Goal: Check status: Verify the current state of an ongoing process or item

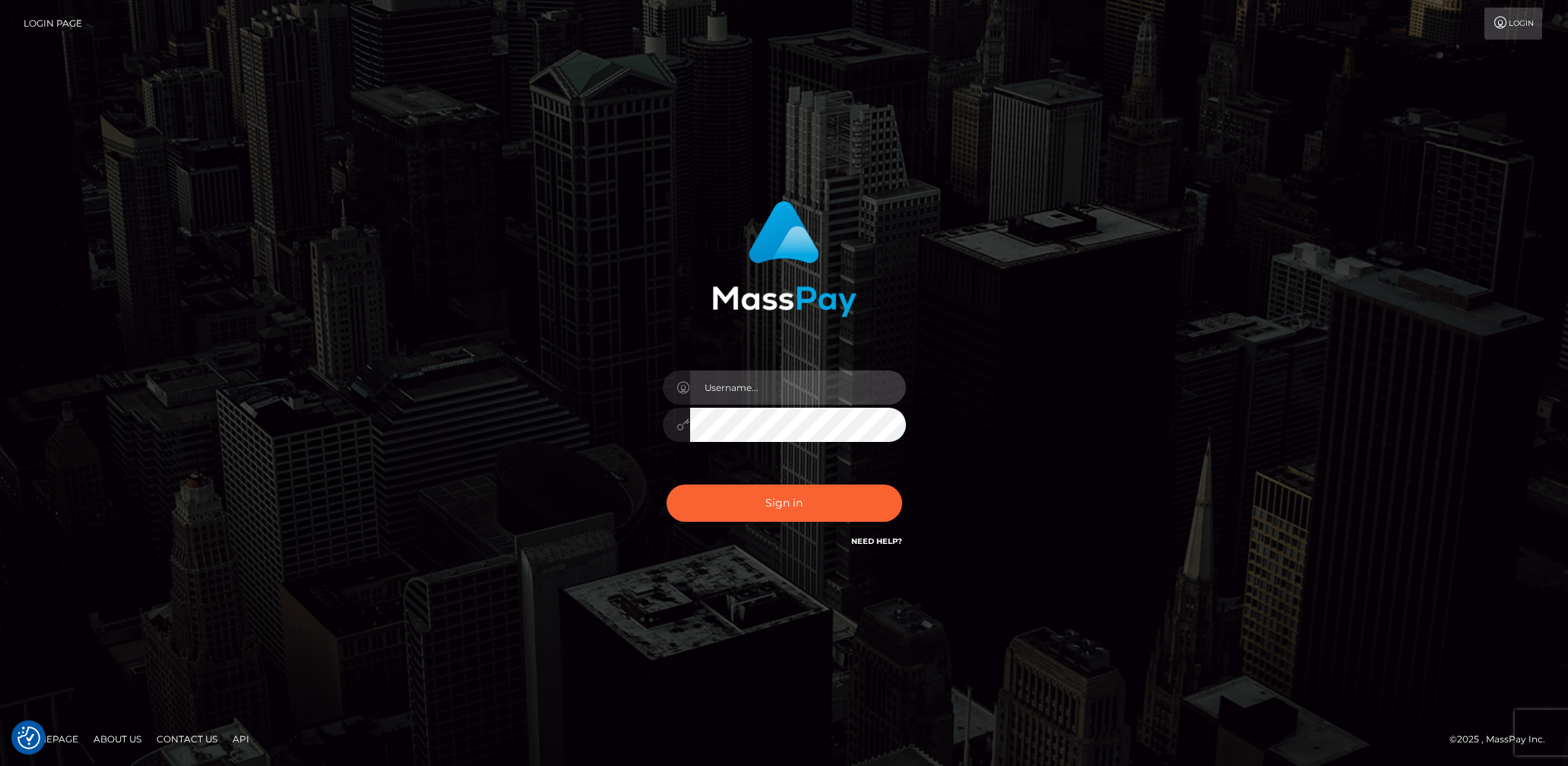
click at [757, 391] on input "text" at bounding box center [798, 388] width 216 height 34
type input "lady.v"
click at [808, 505] on button "Sign in" at bounding box center [784, 503] width 235 height 37
drag, startPoint x: 749, startPoint y: 386, endPoint x: 764, endPoint y: 400, distance: 20.5
click at [749, 386] on input "text" at bounding box center [798, 388] width 216 height 34
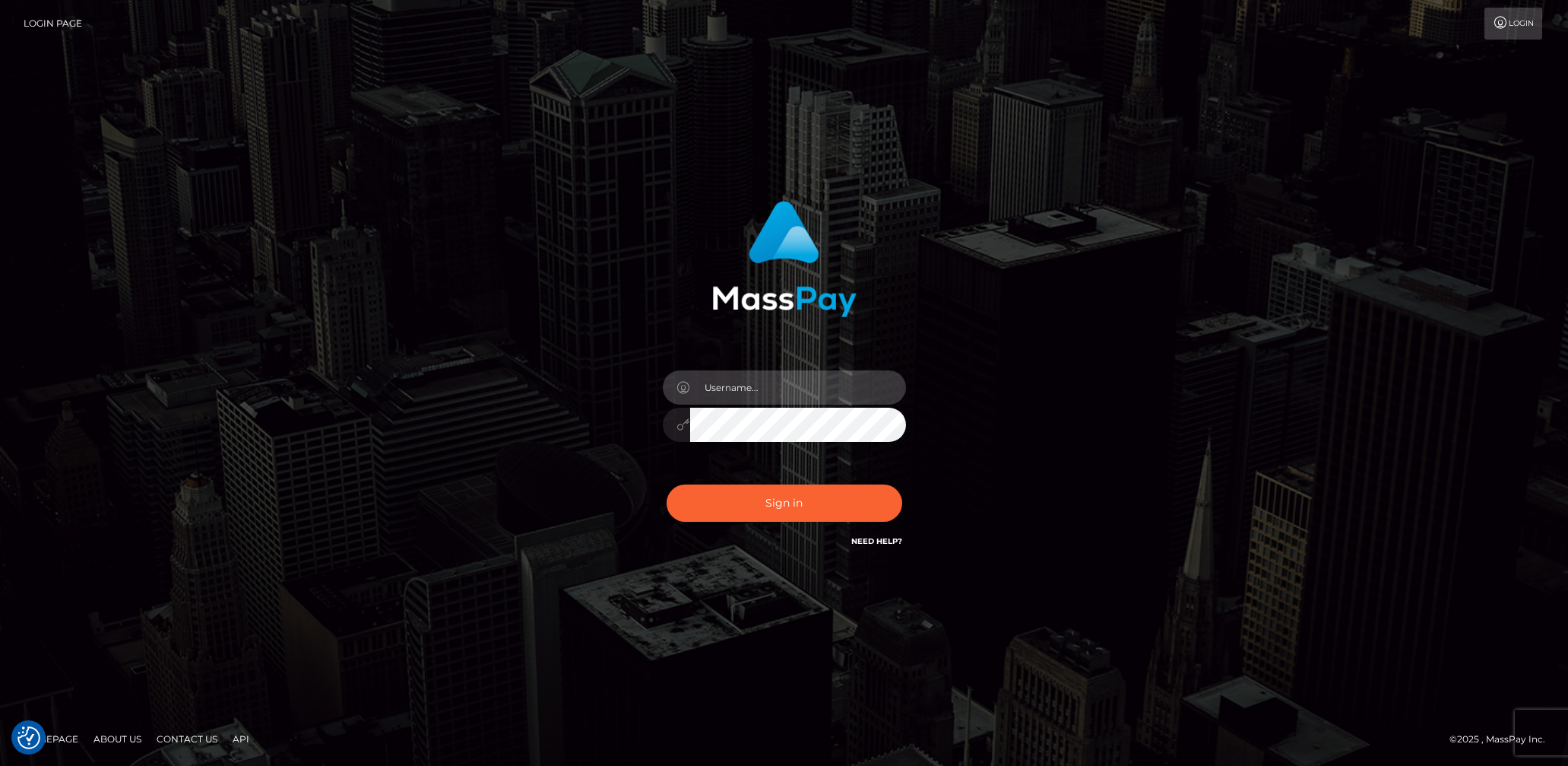
type input "[DEMOGRAPHIC_DATA].v"
click at [785, 497] on button "Sign in" at bounding box center [784, 503] width 235 height 37
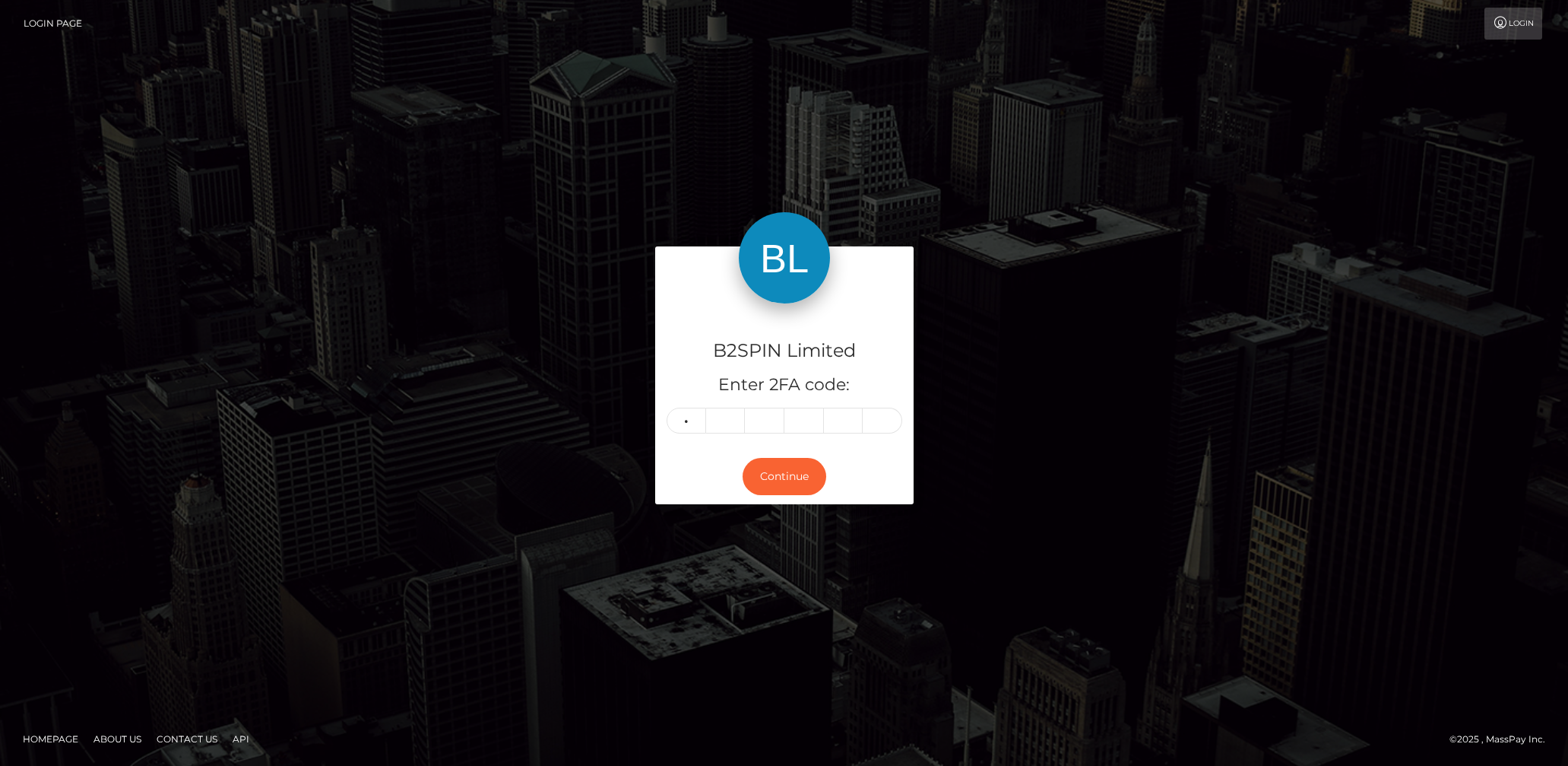
type input "3"
type input "2"
type input "3"
type input "6"
type input "7"
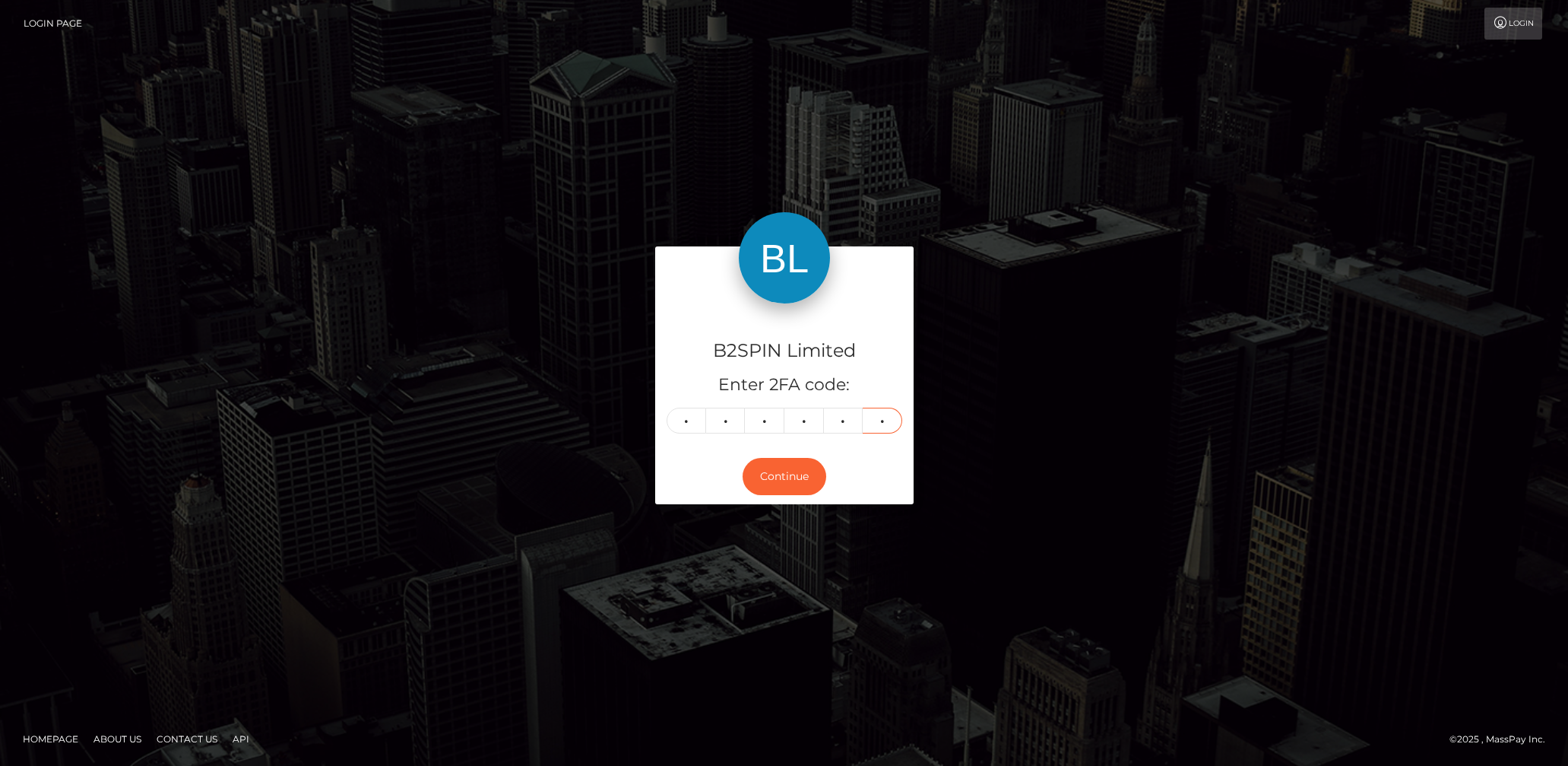
type input "5"
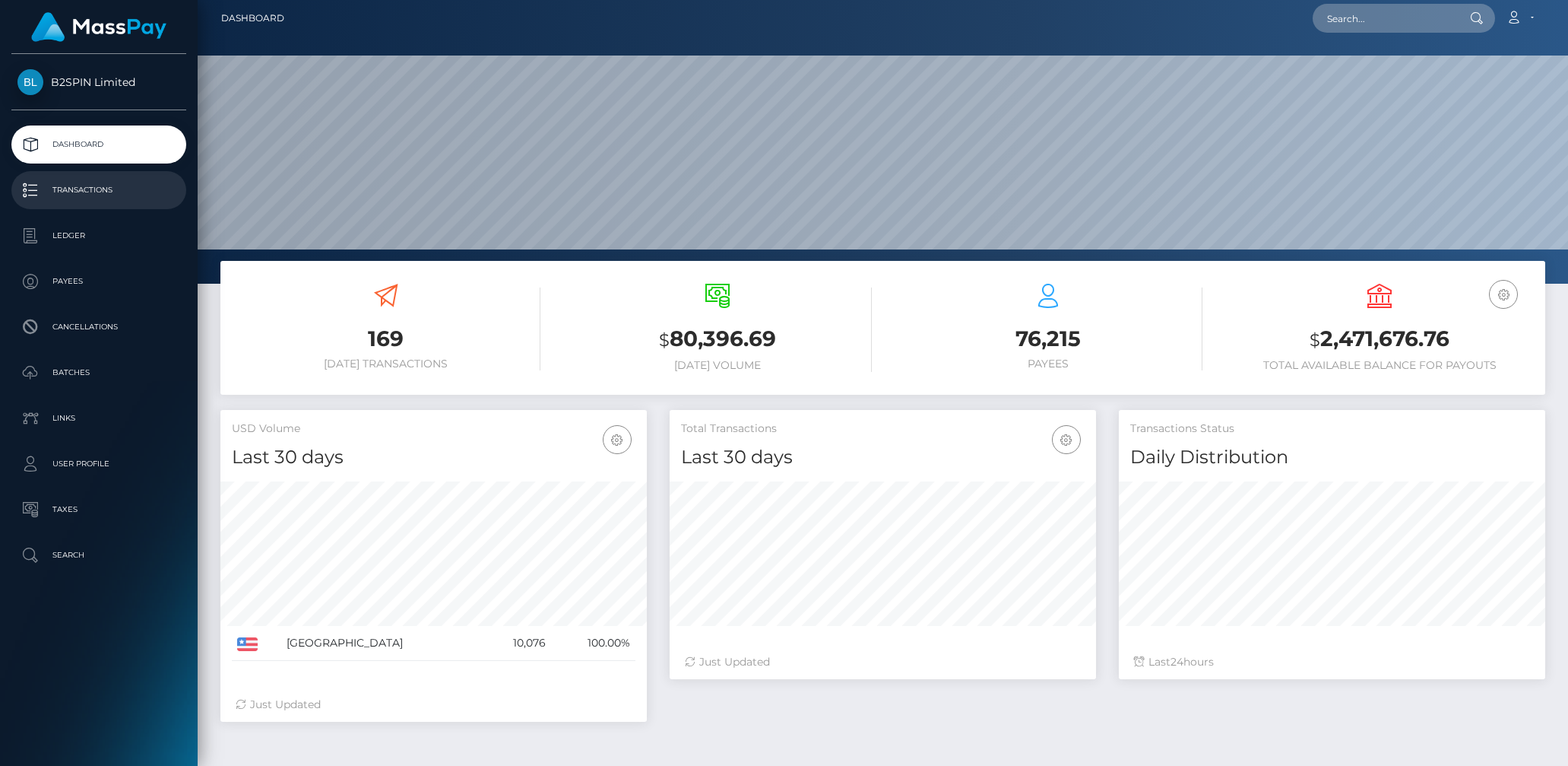
scroll to position [5, 0]
click at [89, 191] on p "Transactions" at bounding box center [98, 190] width 162 height 23
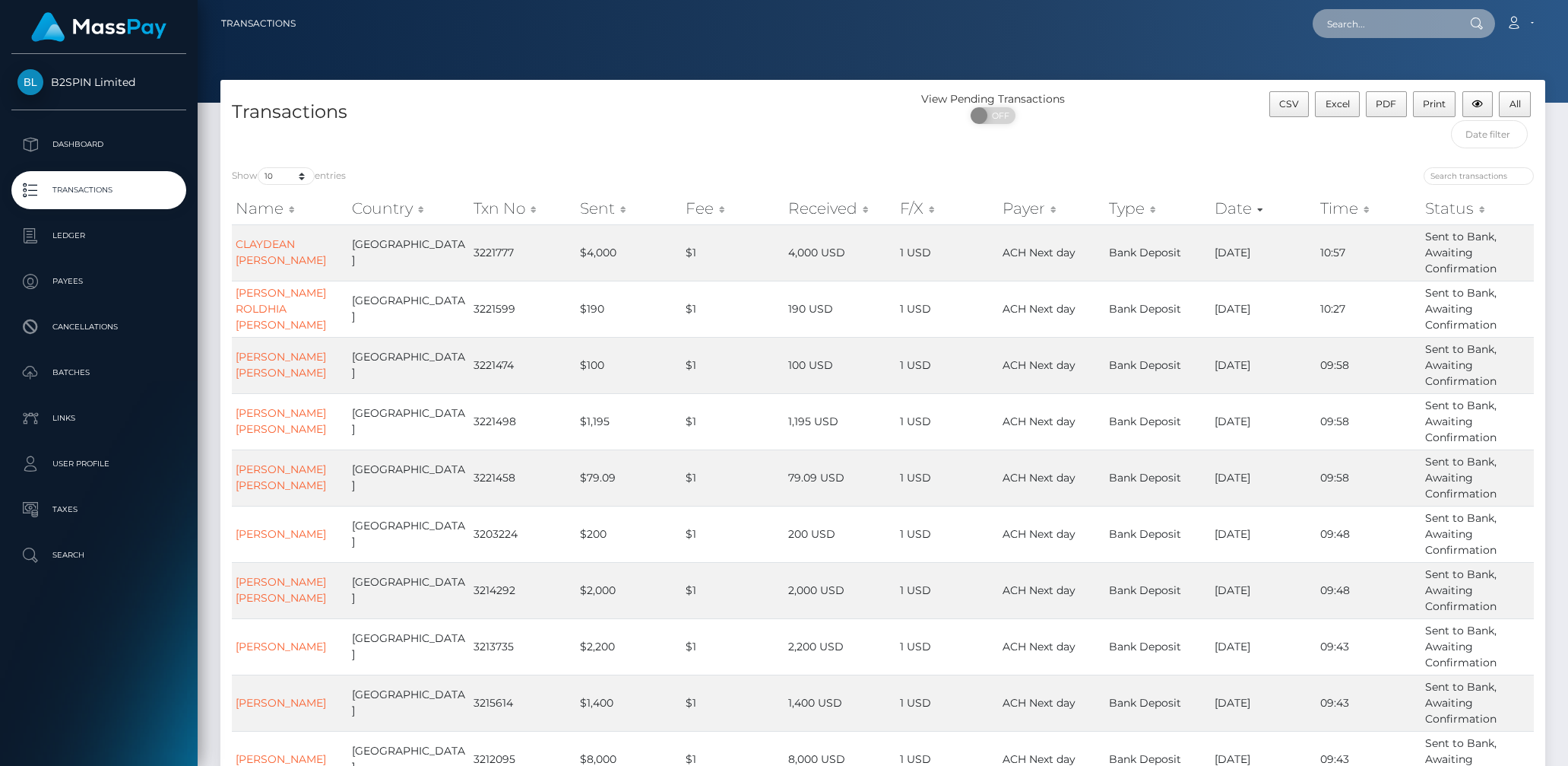
click at [1355, 25] on input "text" at bounding box center [1384, 23] width 143 height 29
paste input "3152845a"
click at [1044, 168] on div at bounding box center [1214, 178] width 640 height 21
click at [1381, 30] on input "3152845a" at bounding box center [1384, 23] width 143 height 29
type input "3152845"
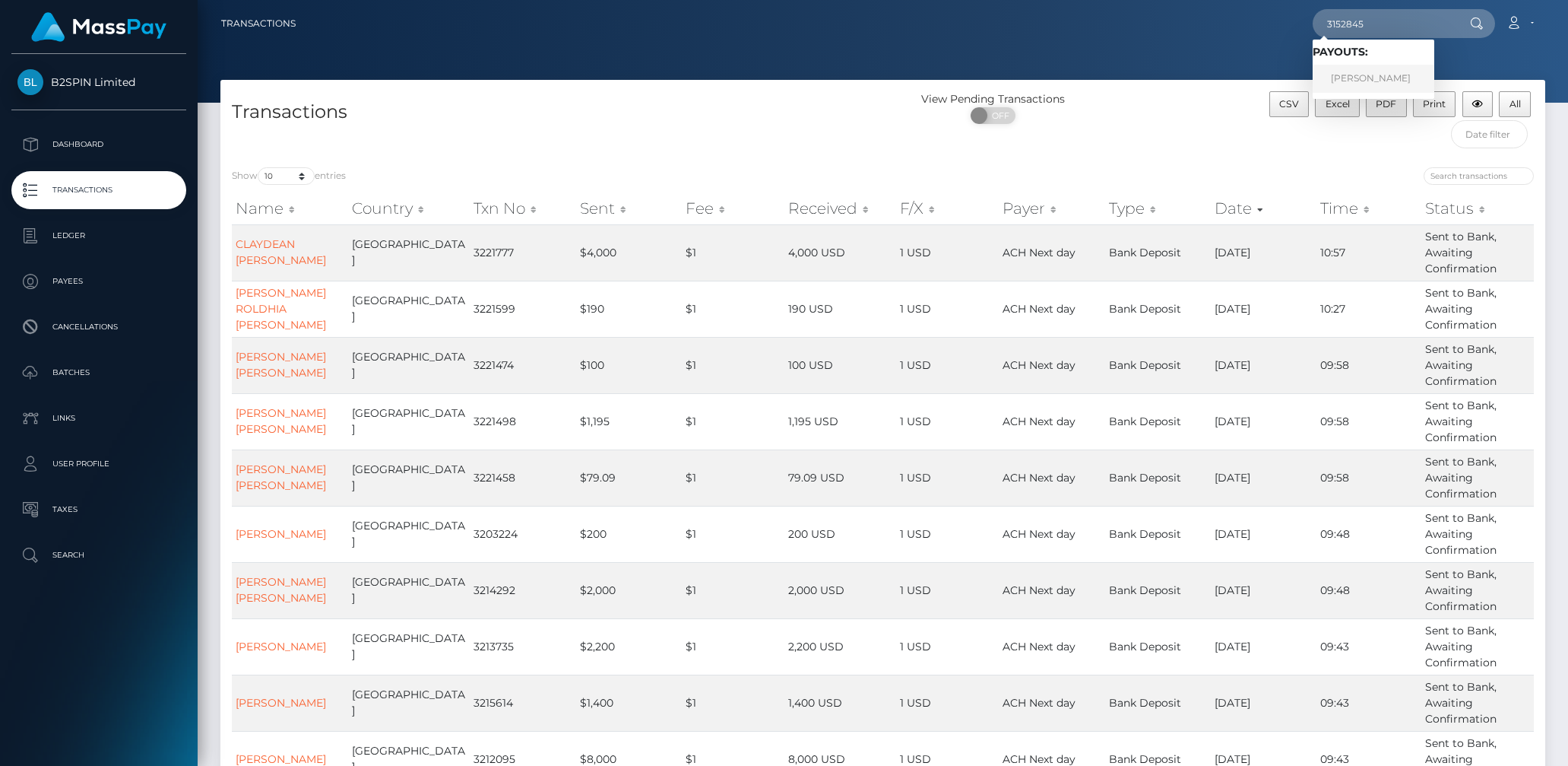
click at [1375, 70] on link "VICTORIANA A OLIVAS" at bounding box center [1373, 79] width 121 height 28
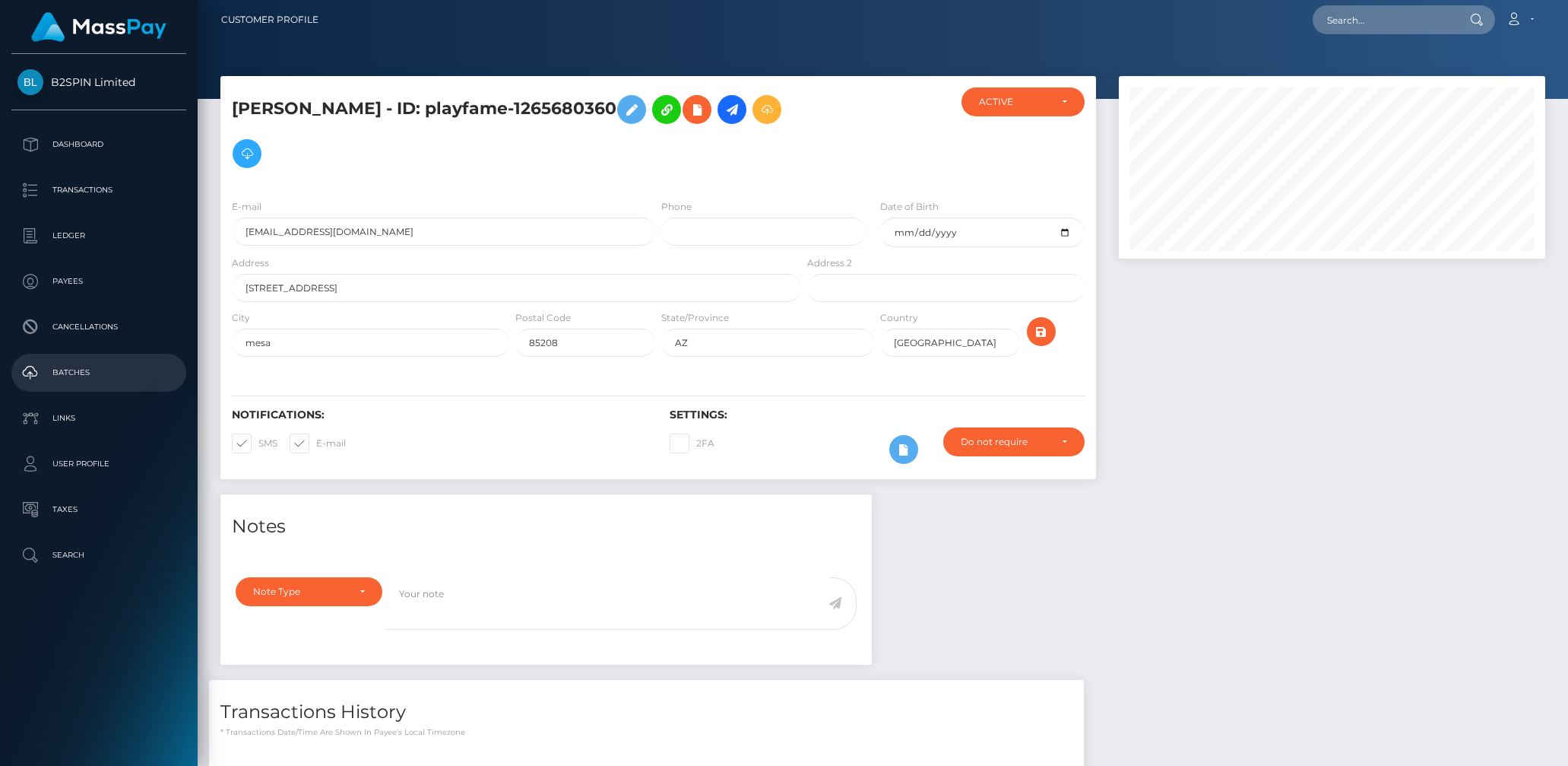
scroll to position [3, 0]
click at [73, 378] on p "Batches" at bounding box center [98, 372] width 162 height 23
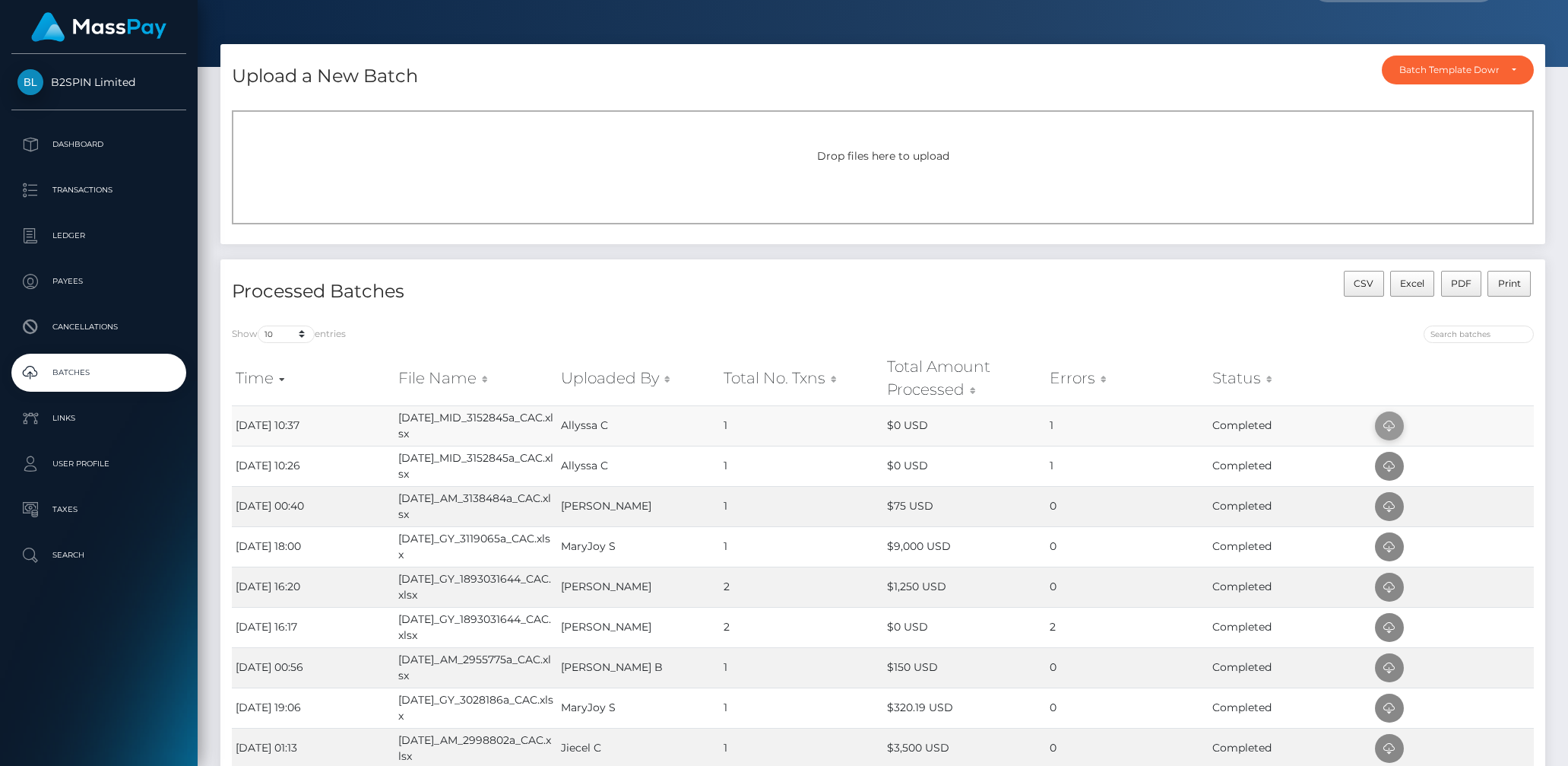
scroll to position [39, 0]
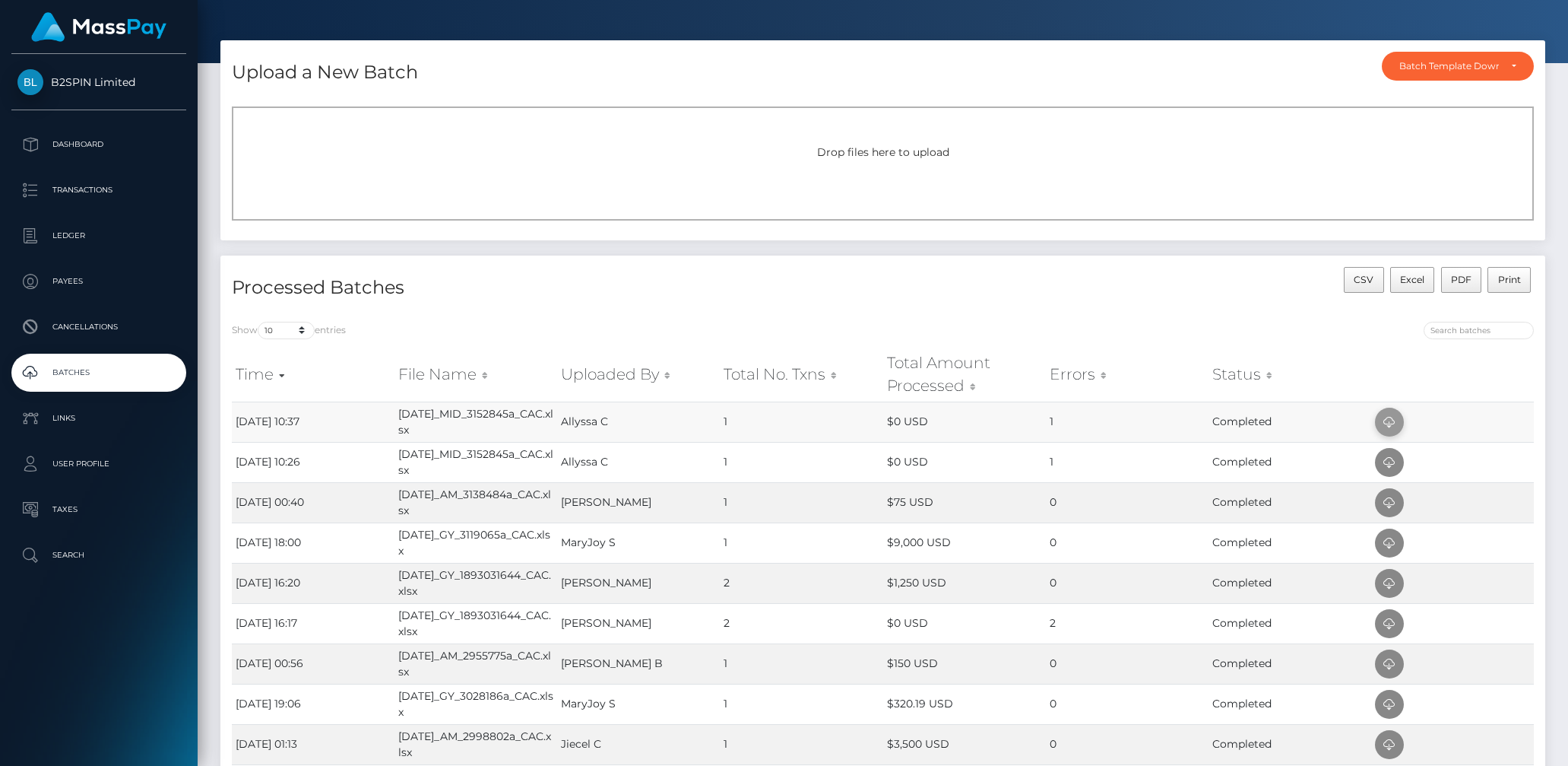
click at [1385, 426] on icon at bounding box center [1389, 422] width 18 height 19
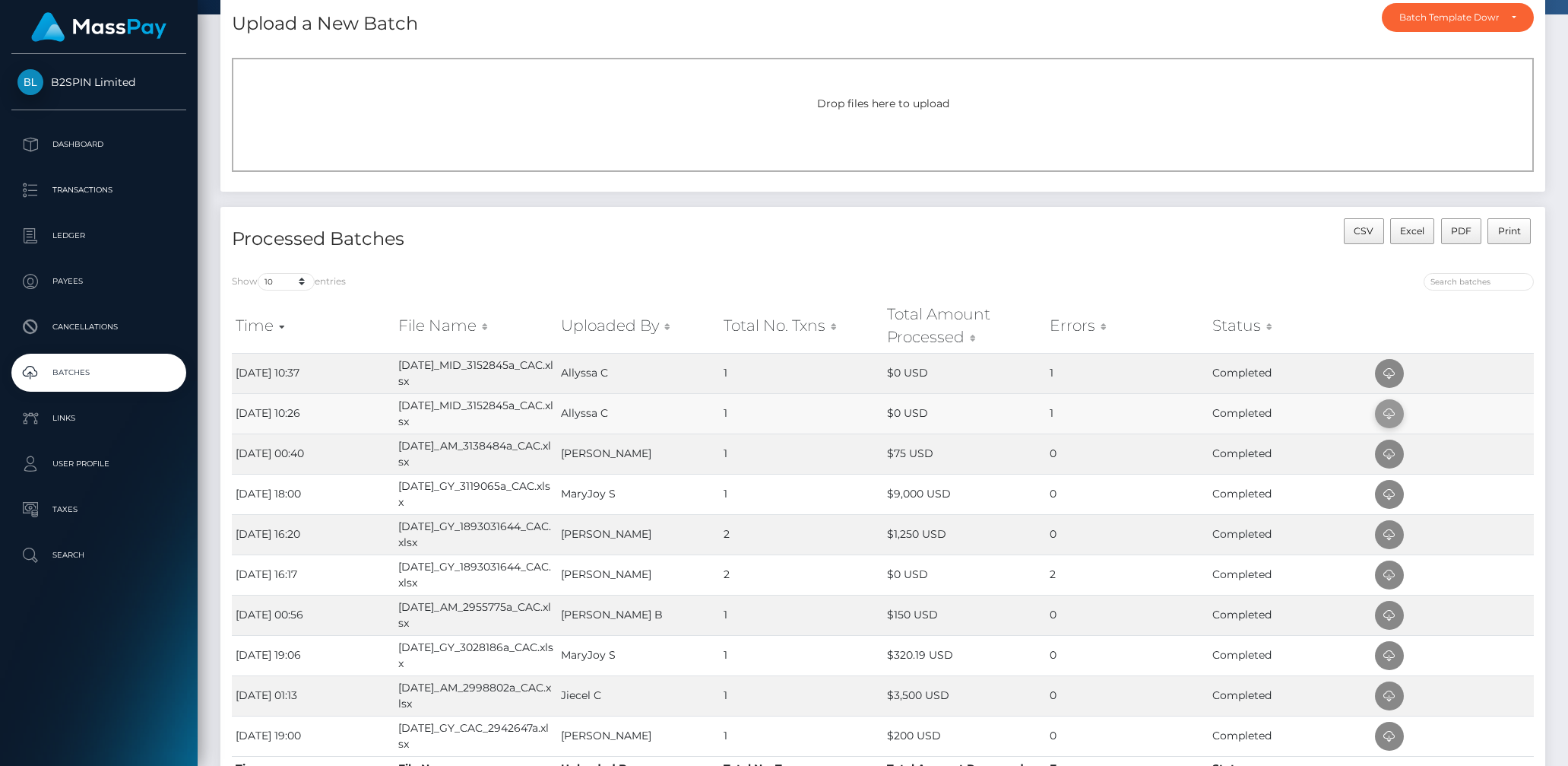
scroll to position [89, 0]
click at [1386, 413] on icon at bounding box center [1389, 412] width 18 height 19
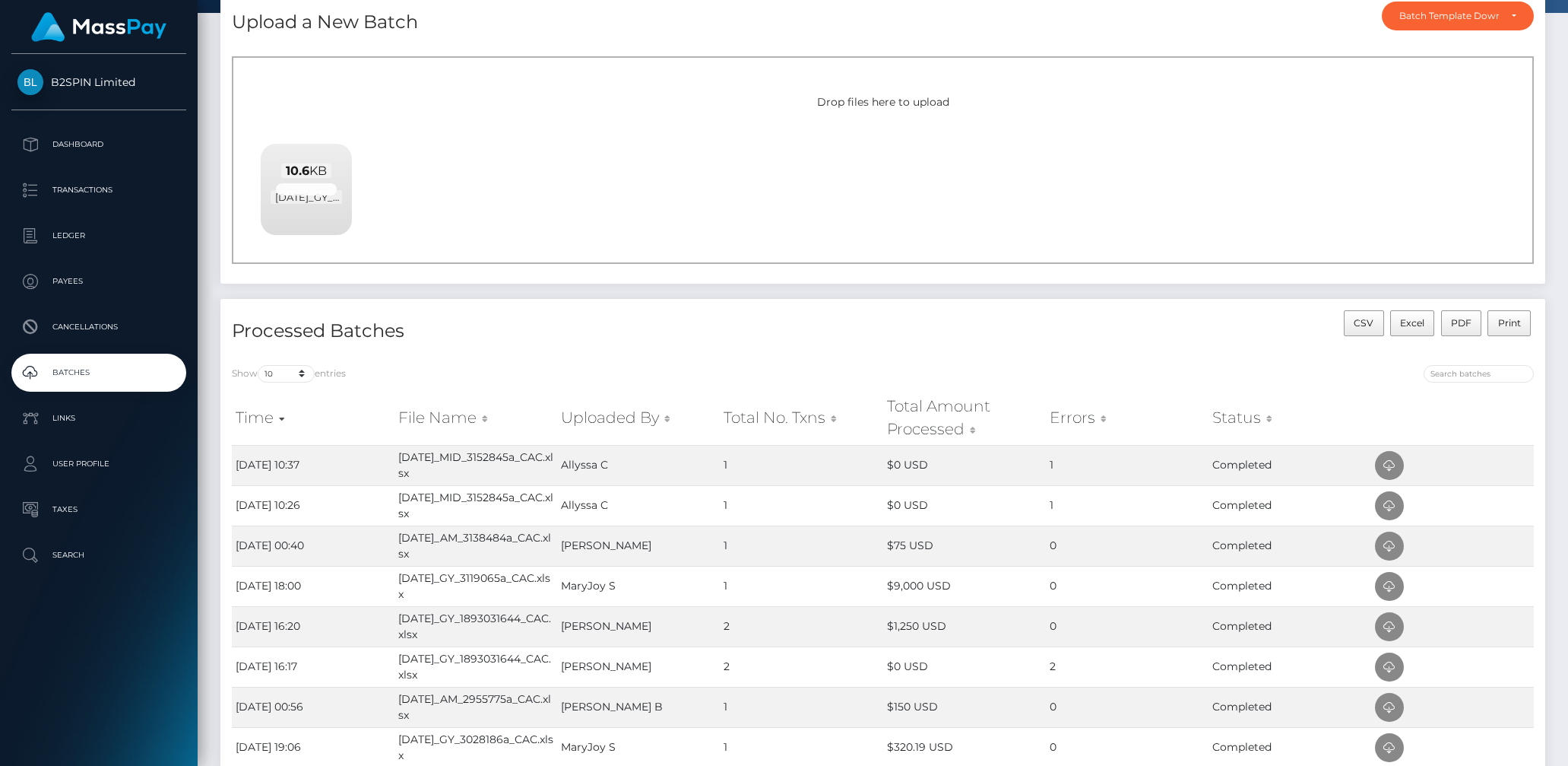
scroll to position [183, 0]
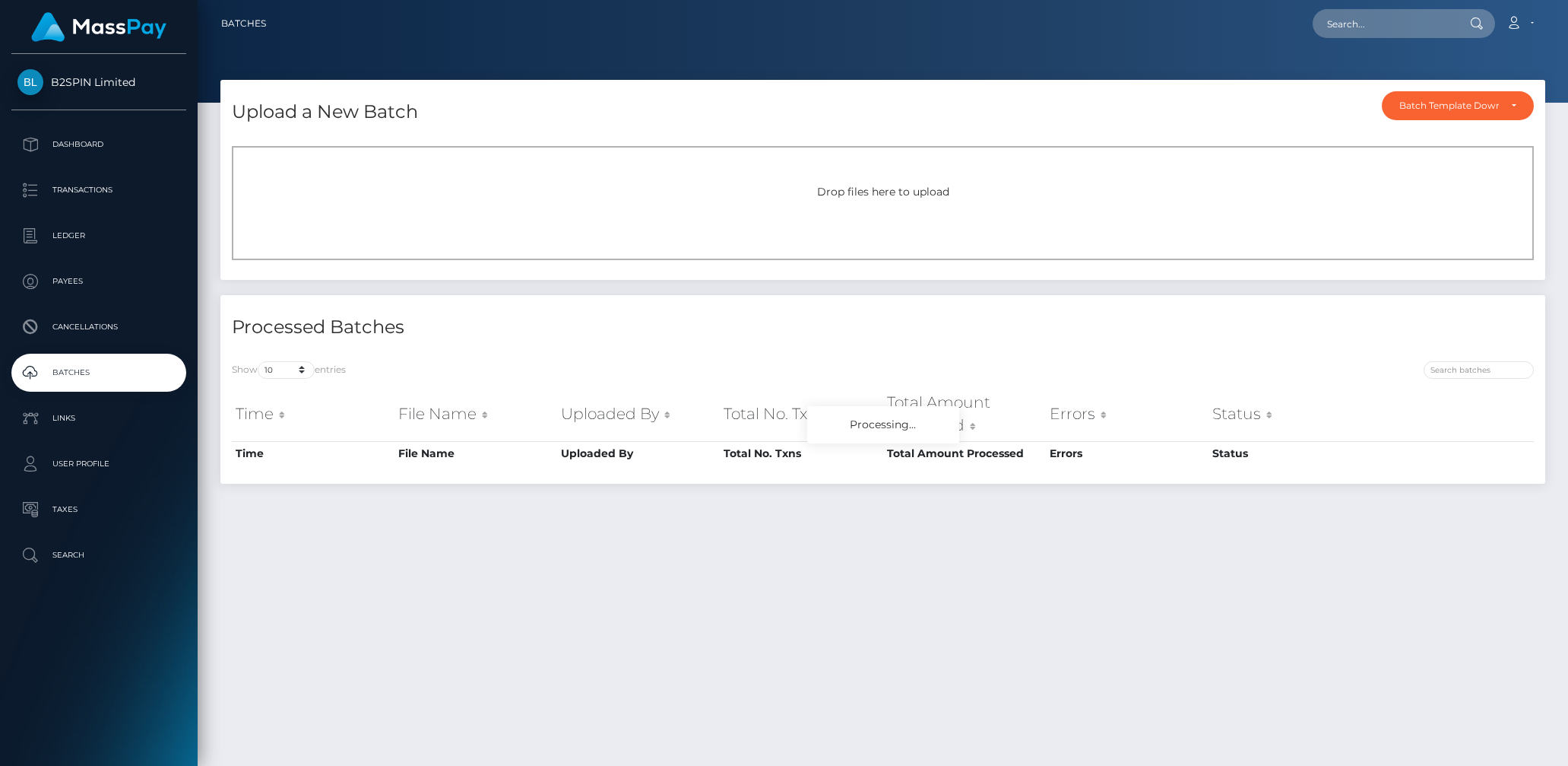
scroll to position [39, 0]
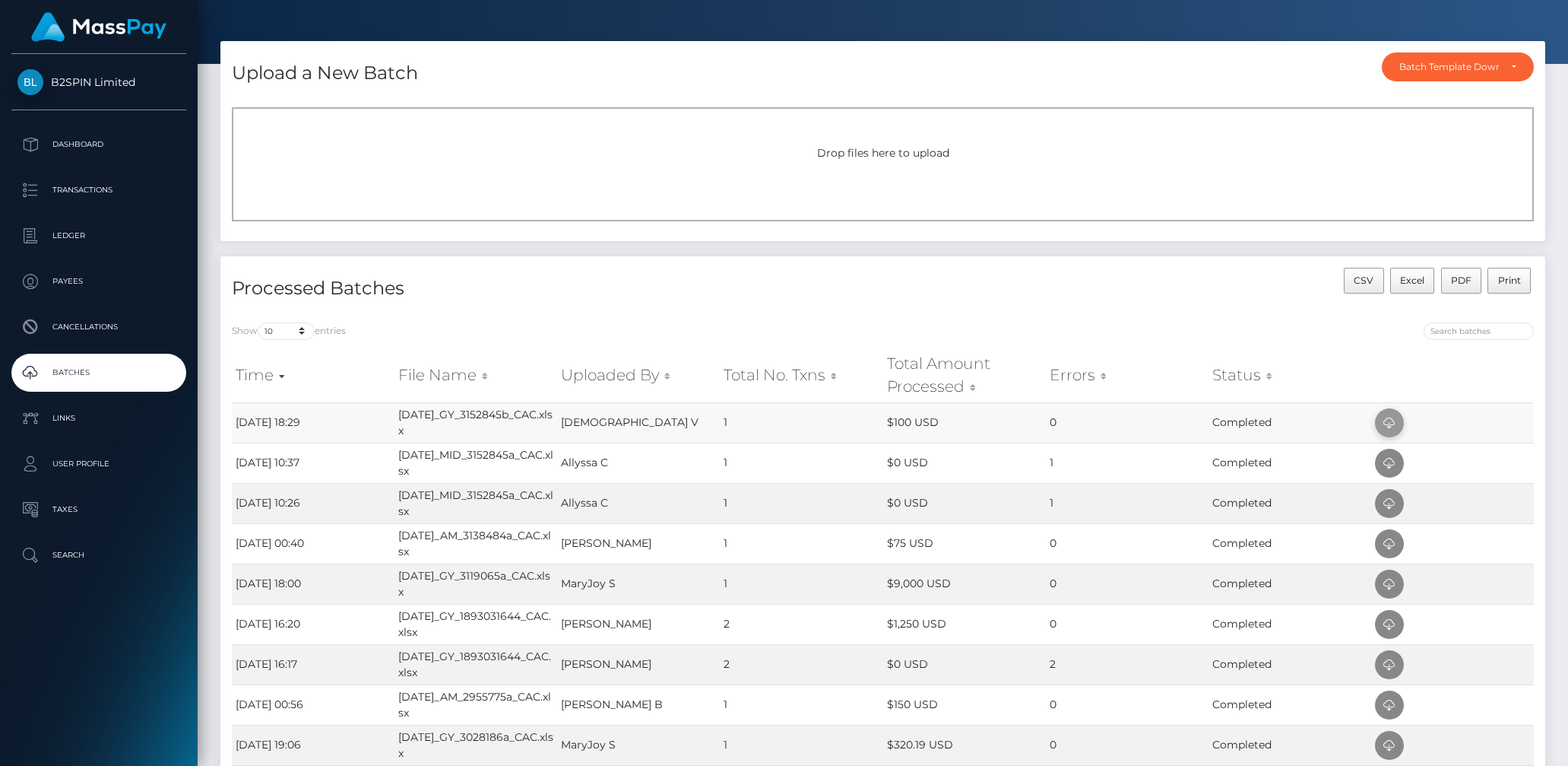
click at [1390, 421] on icon at bounding box center [1389, 422] width 18 height 19
drag, startPoint x: 395, startPoint y: 410, endPoint x: 414, endPoint y: 431, distance: 28.3
click at [414, 430] on td "[DATE]_GY_3152845b_CAC.xlsx" at bounding box center [475, 422] width 162 height 40
copy td "[DATE]_GY_3152845b_CAC.xlsx"
